Goal: Information Seeking & Learning: Find specific fact

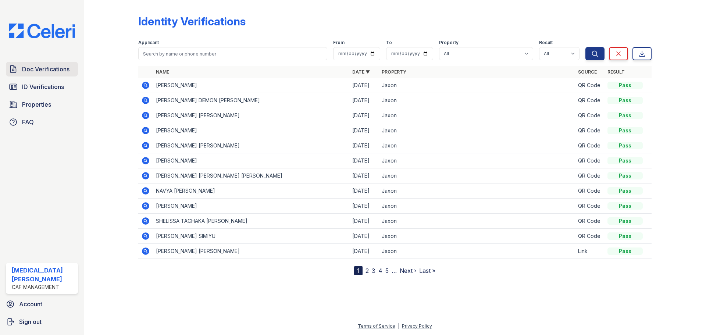
drag, startPoint x: 51, startPoint y: 66, endPoint x: 57, endPoint y: 64, distance: 6.3
click at [51, 66] on span "Doc Verifications" at bounding box center [45, 69] width 47 height 9
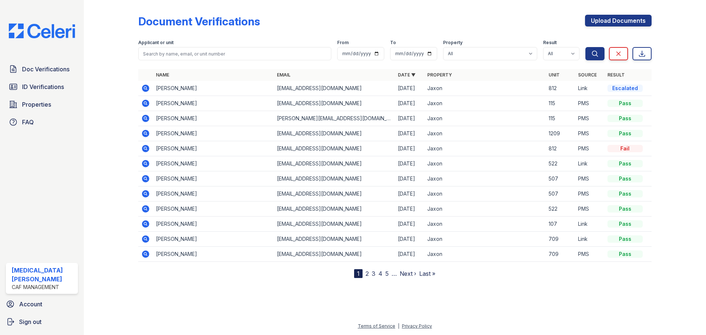
click at [146, 87] on icon at bounding box center [145, 88] width 2 height 2
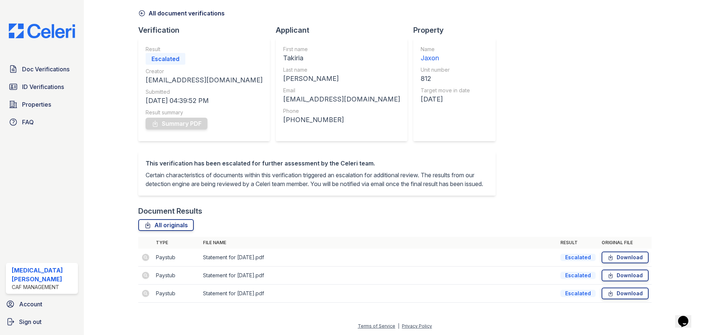
scroll to position [38, 0]
click at [169, 291] on td "Paystub" at bounding box center [176, 293] width 47 height 18
click at [145, 292] on td at bounding box center [145, 293] width 15 height 18
click at [150, 273] on td at bounding box center [145, 275] width 15 height 18
click at [240, 211] on div "Document Results" at bounding box center [394, 211] width 513 height 10
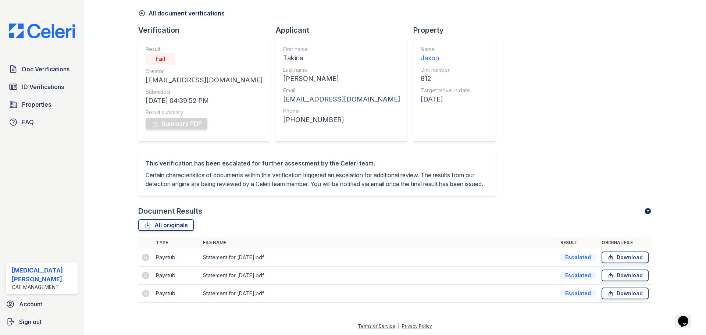
click at [204, 258] on td "Statement for Aug 15, 2025.pdf" at bounding box center [378, 257] width 357 height 18
click at [163, 256] on td "Paystub" at bounding box center [176, 257] width 47 height 18
click at [136, 258] on div at bounding box center [117, 142] width 43 height 336
click at [176, 227] on link "All originals" at bounding box center [165, 225] width 55 height 12
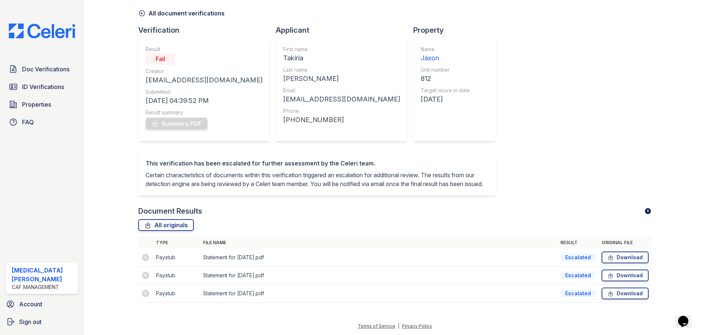
click at [266, 215] on div "Document Results" at bounding box center [394, 211] width 513 height 10
click at [125, 142] on div at bounding box center [117, 142] width 43 height 336
click at [408, 228] on div "All originals" at bounding box center [394, 225] width 513 height 12
click at [133, 212] on div at bounding box center [117, 142] width 43 height 336
click at [38, 74] on link "Doc Verifications" at bounding box center [42, 69] width 72 height 15
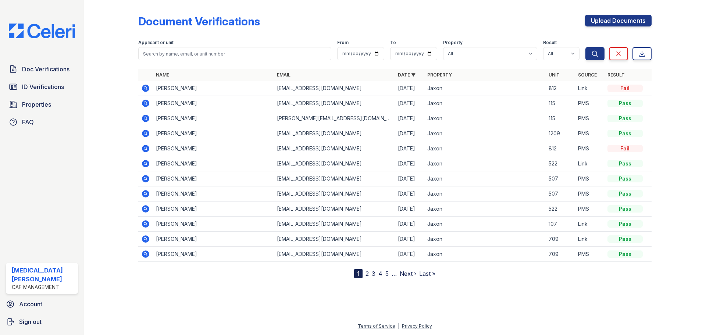
click at [143, 89] on icon at bounding box center [145, 88] width 7 height 7
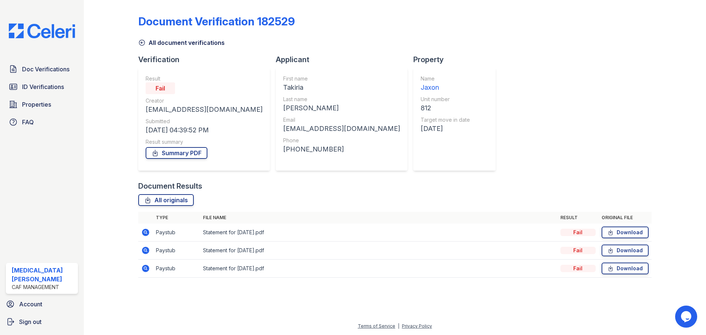
click at [146, 236] on icon at bounding box center [145, 232] width 7 height 7
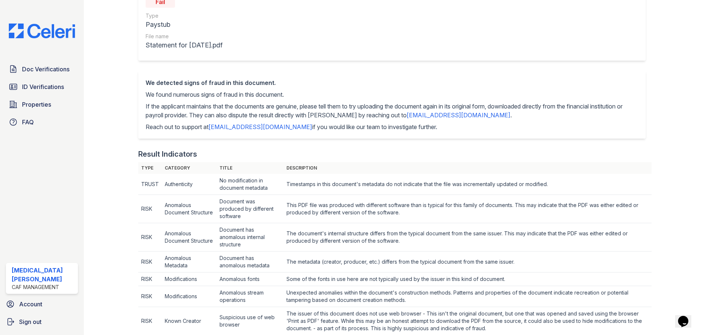
scroll to position [100, 0]
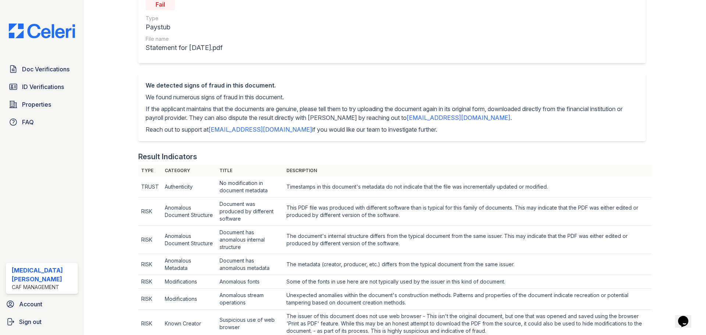
click at [210, 153] on div "Result Indicators" at bounding box center [394, 156] width 513 height 10
click at [131, 151] on div at bounding box center [117, 308] width 43 height 811
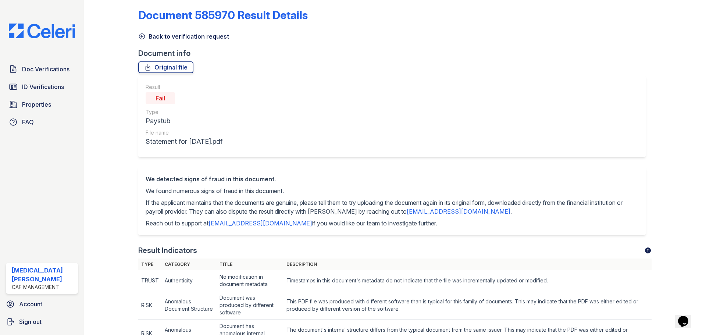
scroll to position [0, 0]
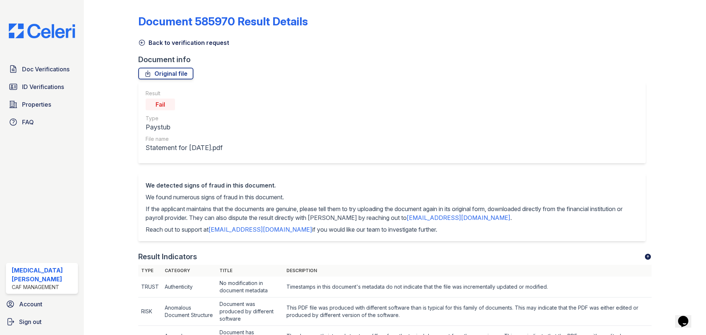
click at [158, 42] on link "Back to verification request" at bounding box center [183, 42] width 91 height 9
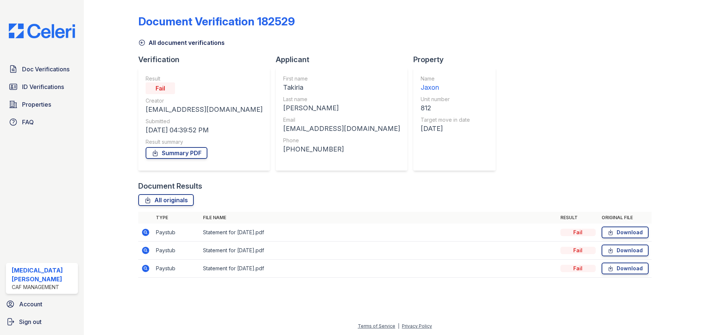
click at [166, 43] on link "All document verifications" at bounding box center [181, 42] width 86 height 9
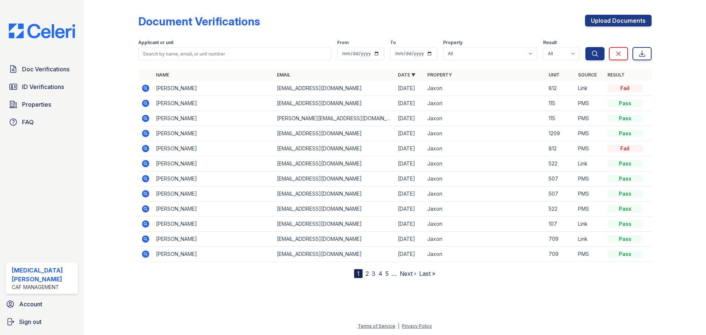
click at [115, 47] on div at bounding box center [117, 140] width 43 height 275
click at [142, 90] on icon at bounding box center [145, 88] width 9 height 9
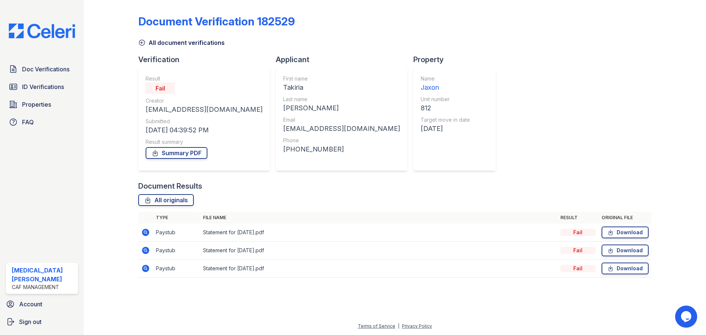
click at [143, 269] on icon at bounding box center [145, 268] width 7 height 7
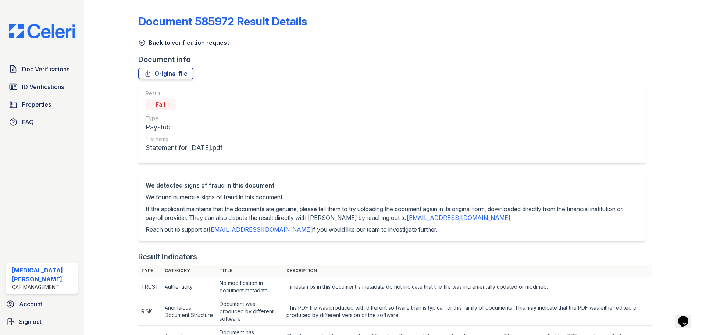
click at [141, 43] on icon at bounding box center [141, 42] width 7 height 7
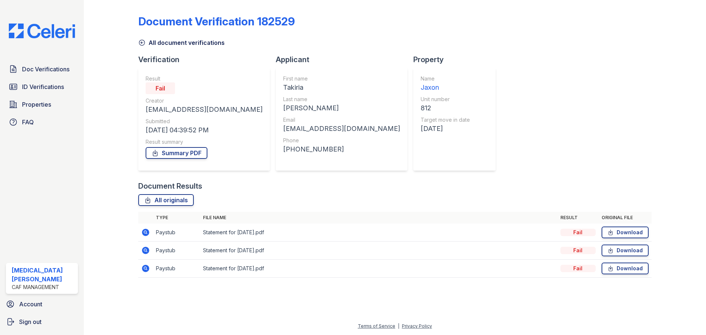
click at [145, 46] on icon at bounding box center [141, 42] width 7 height 7
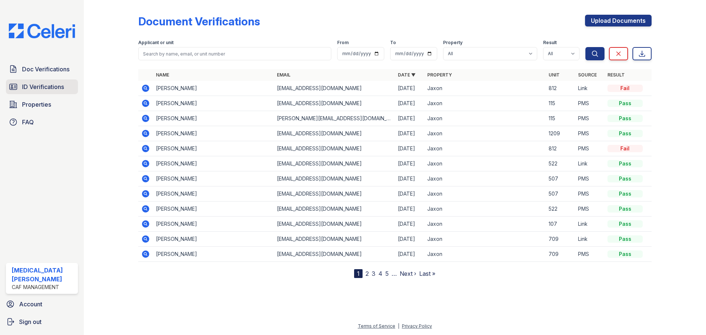
click at [30, 88] on span "ID Verifications" at bounding box center [43, 86] width 42 height 9
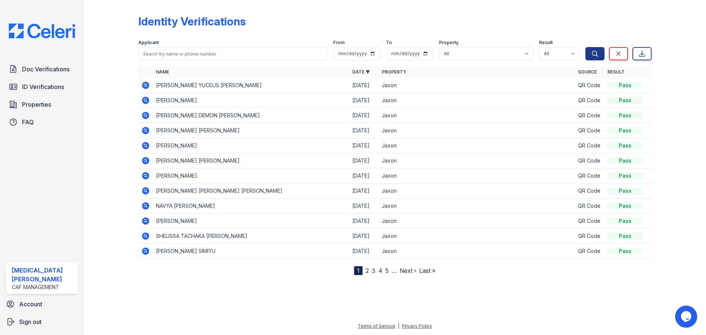
click at [147, 86] on icon at bounding box center [145, 85] width 9 height 9
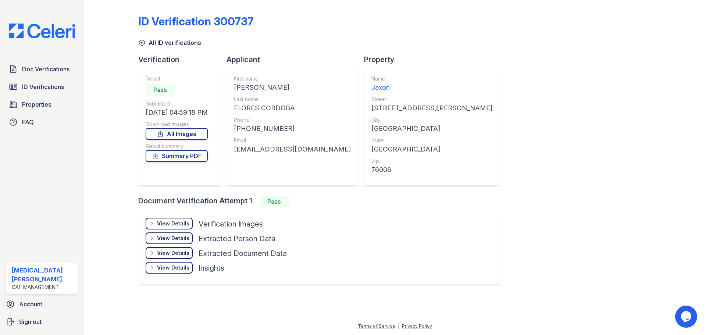
click at [251, 87] on div "ANDREA YUCELIS" at bounding box center [292, 87] width 117 height 10
copy div "ANDREA"
click at [250, 110] on div "FLORES CORDOBA" at bounding box center [292, 108] width 117 height 10
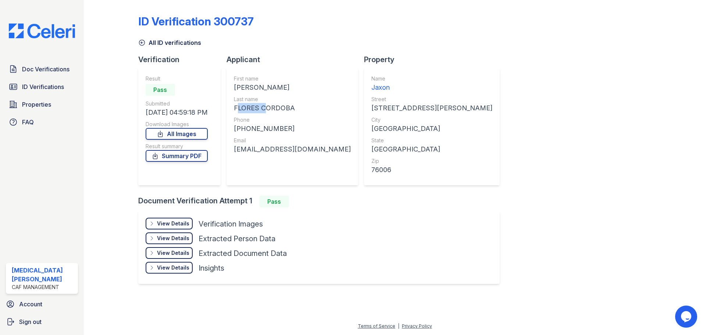
click at [236, 107] on div "FLORES CORDOBA" at bounding box center [292, 108] width 117 height 10
drag, startPoint x: 236, startPoint y: 107, endPoint x: 287, endPoint y: 109, distance: 51.9
click at [287, 109] on div "FLORES CORDOBA" at bounding box center [292, 108] width 117 height 10
click at [265, 127] on div "+14696231757" at bounding box center [292, 128] width 117 height 10
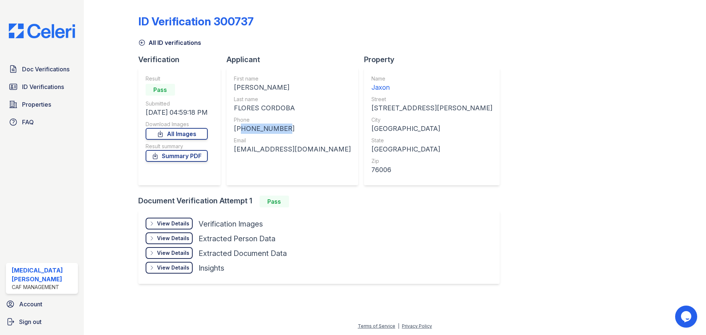
copy div "14696231757"
click at [294, 147] on div "andreayucelisflorescordoba@gmail.com" at bounding box center [292, 149] width 117 height 10
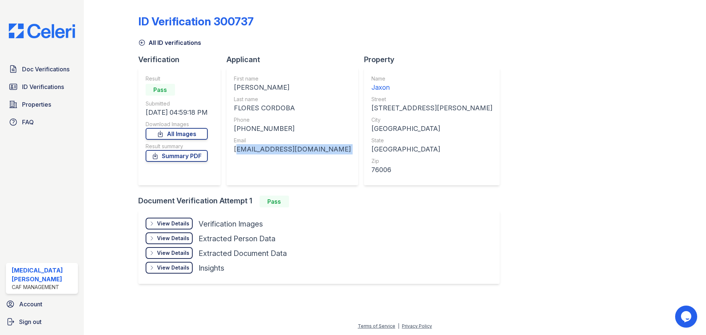
click at [294, 147] on div "andreayucelisflorescordoba@gmail.com" at bounding box center [292, 149] width 117 height 10
copy div "andreayucelisflorescordoba@gmail.com"
